Goal: Transaction & Acquisition: Purchase product/service

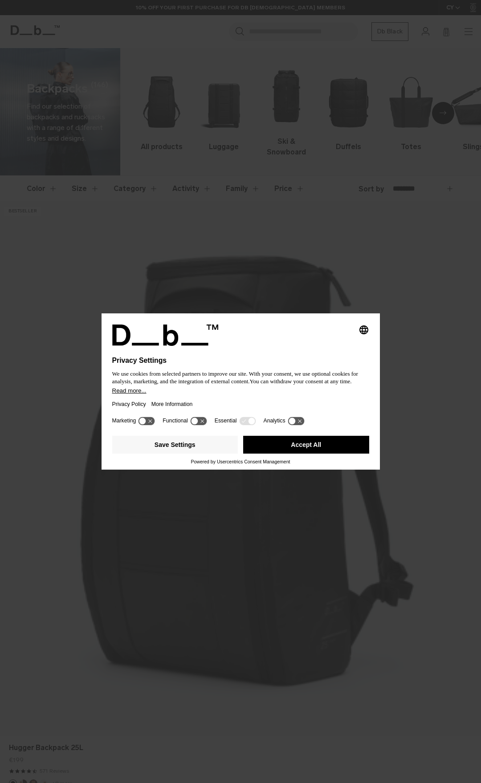
click at [320, 345] on div "Selecting an option will immediately change the language" at bounding box center [240, 335] width 257 height 21
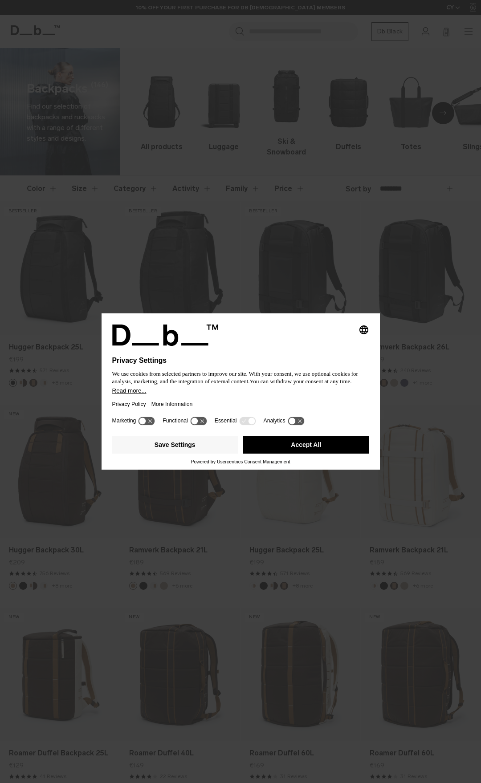
click at [302, 442] on button "Accept All" at bounding box center [306, 445] width 126 height 18
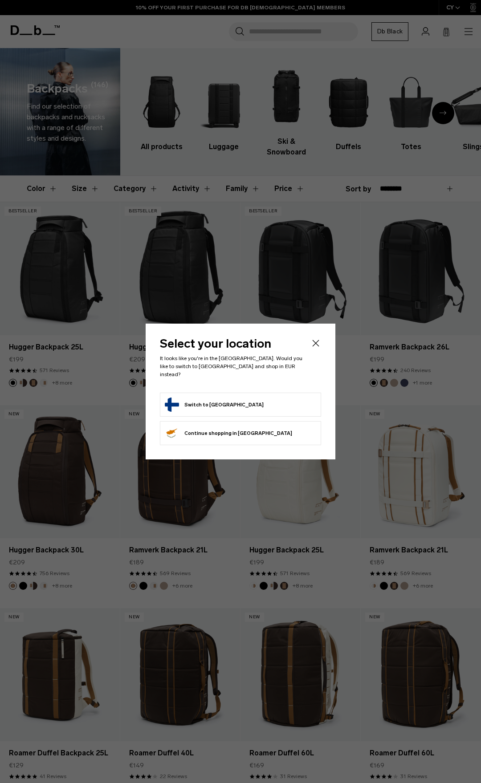
click at [317, 342] on icon "Close" at bounding box center [315, 343] width 11 height 11
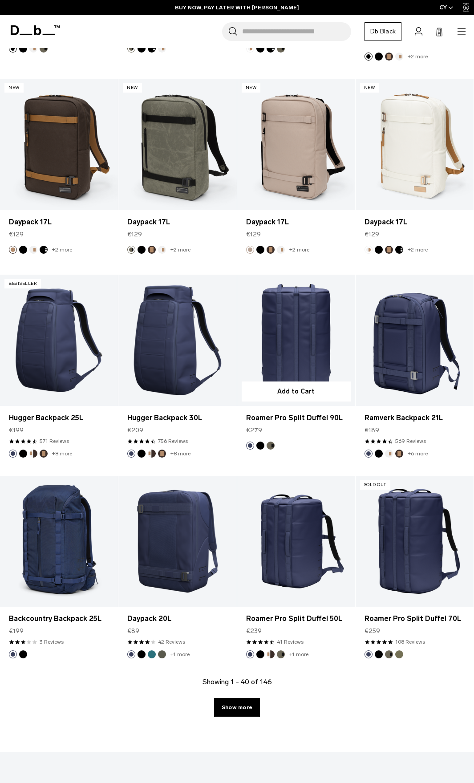
scroll to position [1559, 0]
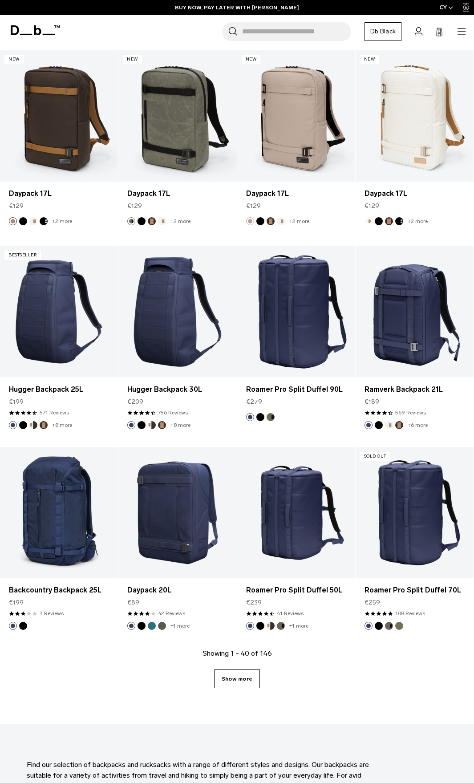
click at [245, 680] on link "Show more" at bounding box center [237, 679] width 46 height 19
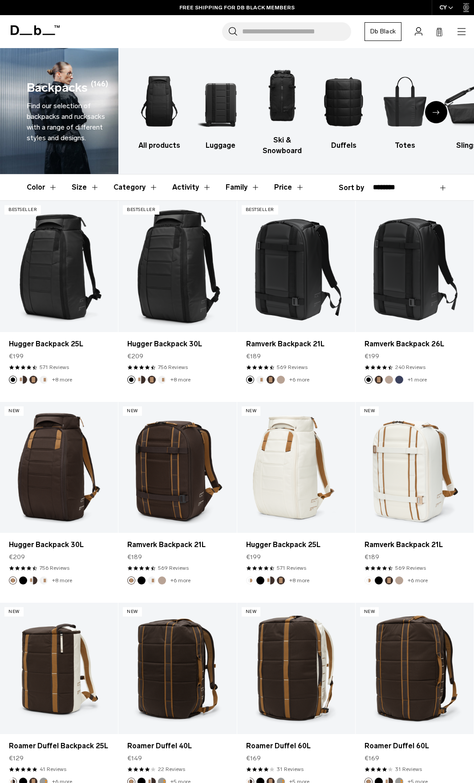
click at [293, 183] on button "Price" at bounding box center [289, 188] width 30 height 26
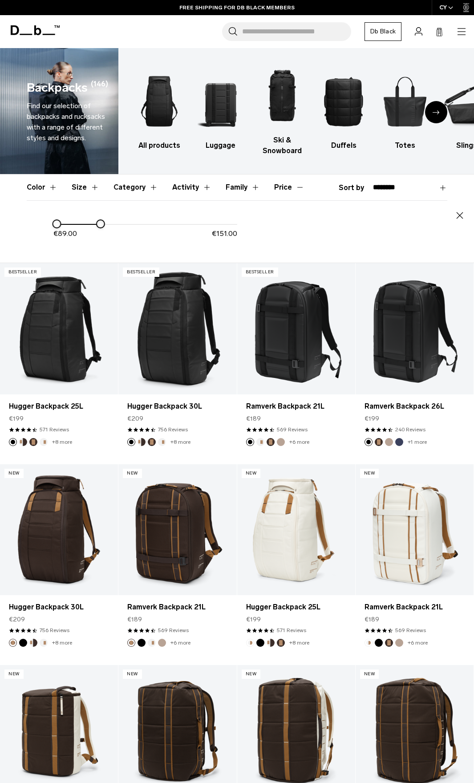
drag, startPoint x: 238, startPoint y: 222, endPoint x: 98, endPoint y: 231, distance: 140.1
click at [98, 231] on div "€ 89.00 € 151.00" at bounding box center [145, 233] width 184 height 28
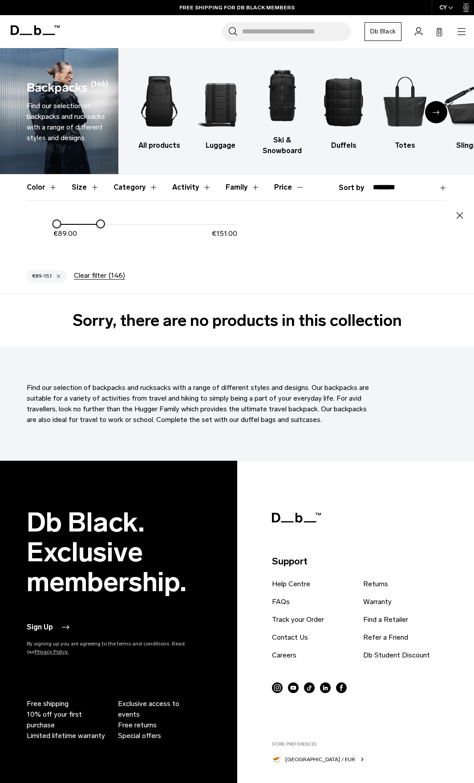
drag, startPoint x: 97, startPoint y: 220, endPoint x: 140, endPoint y: 222, distance: 42.8
click at [137, 222] on div "€ 89.00 € 151.00" at bounding box center [145, 233] width 184 height 28
drag, startPoint x: 104, startPoint y: 223, endPoint x: 136, endPoint y: 223, distance: 32.5
click at [136, 223] on div at bounding box center [132, 223] width 7 height 7
click at [436, 114] on icon "Next slide" at bounding box center [436, 112] width 7 height 4
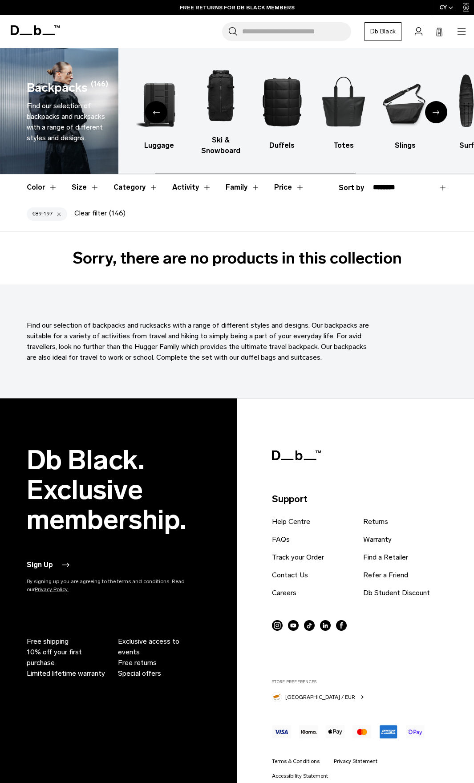
click at [436, 114] on icon "Next slide" at bounding box center [436, 112] width 7 height 4
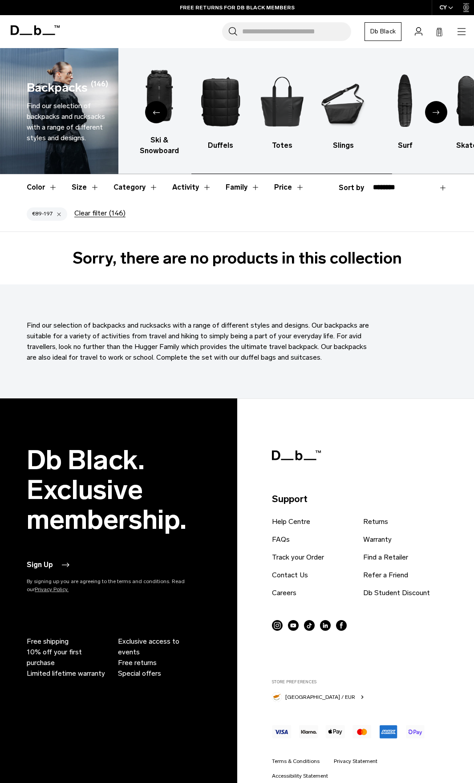
click at [436, 114] on icon "Next slide" at bounding box center [436, 112] width 7 height 4
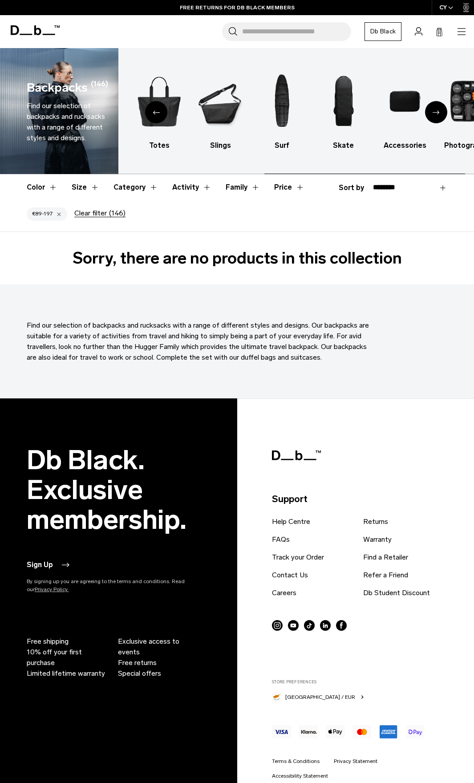
click at [436, 114] on icon "Next slide" at bounding box center [436, 112] width 7 height 4
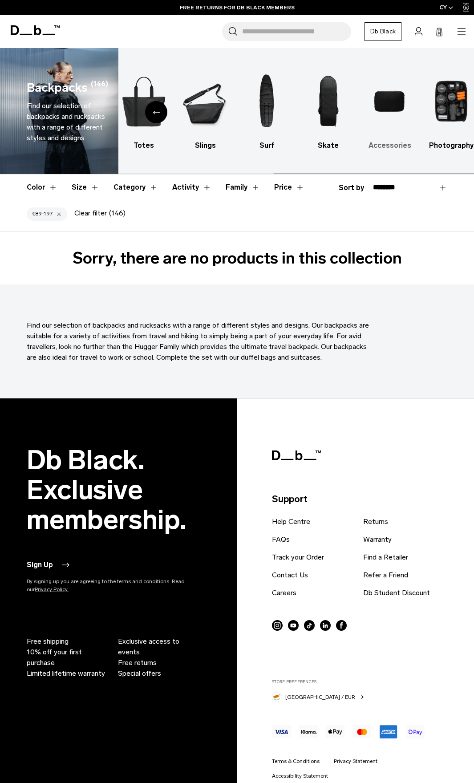
click at [387, 100] on img "9 / 10" at bounding box center [390, 101] width 46 height 69
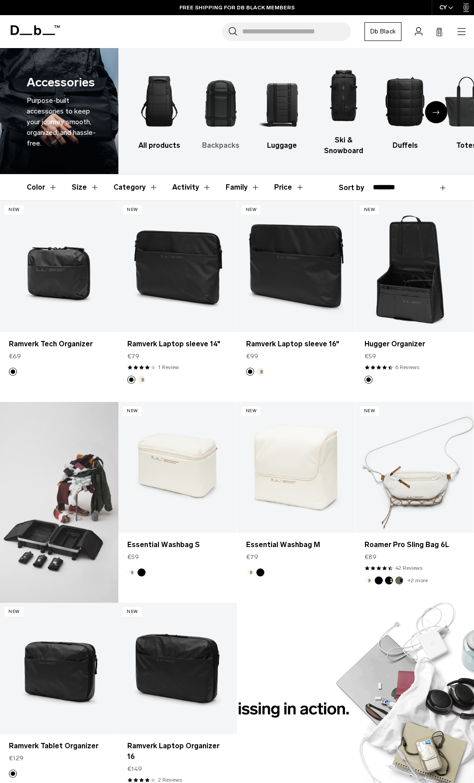
click at [227, 145] on h3 "Backpacks" at bounding box center [221, 145] width 46 height 11
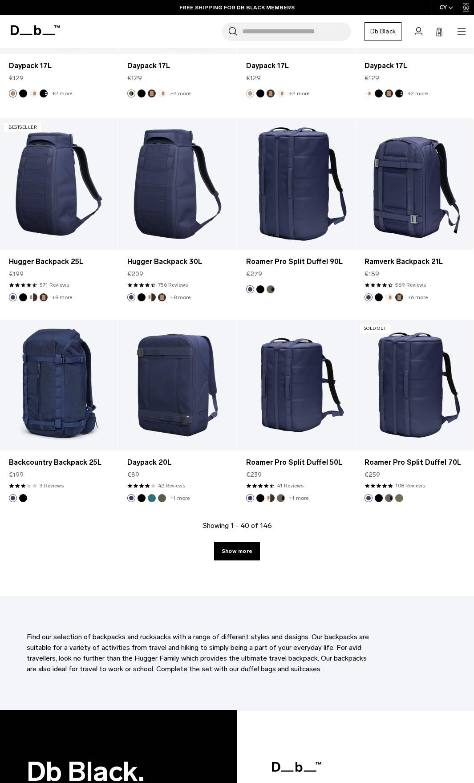
scroll to position [1425, 0]
